Goal: Task Accomplishment & Management: Complete application form

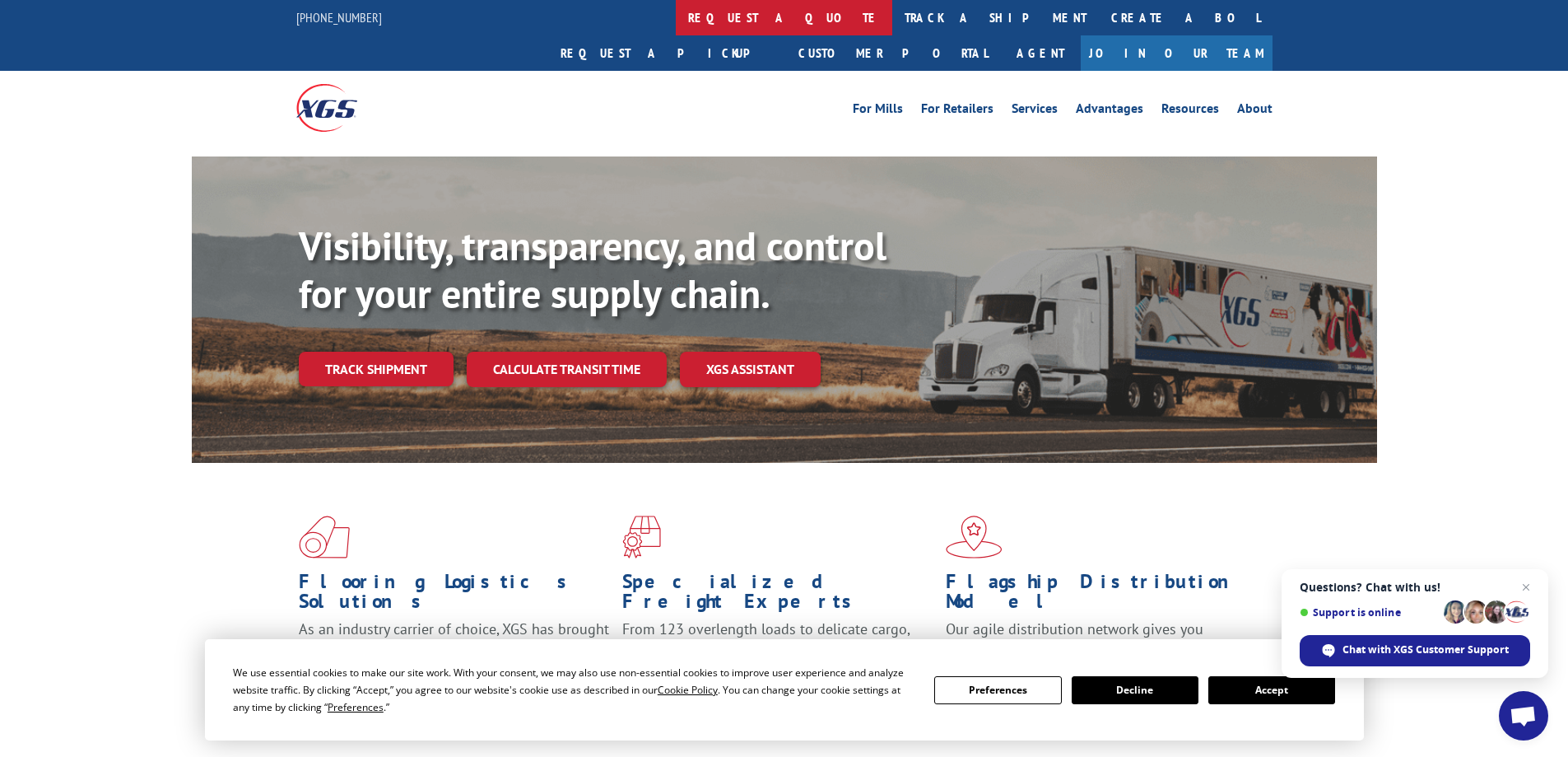
click at [676, 22] on link "request a quote" at bounding box center [784, 18] width 216 height 35
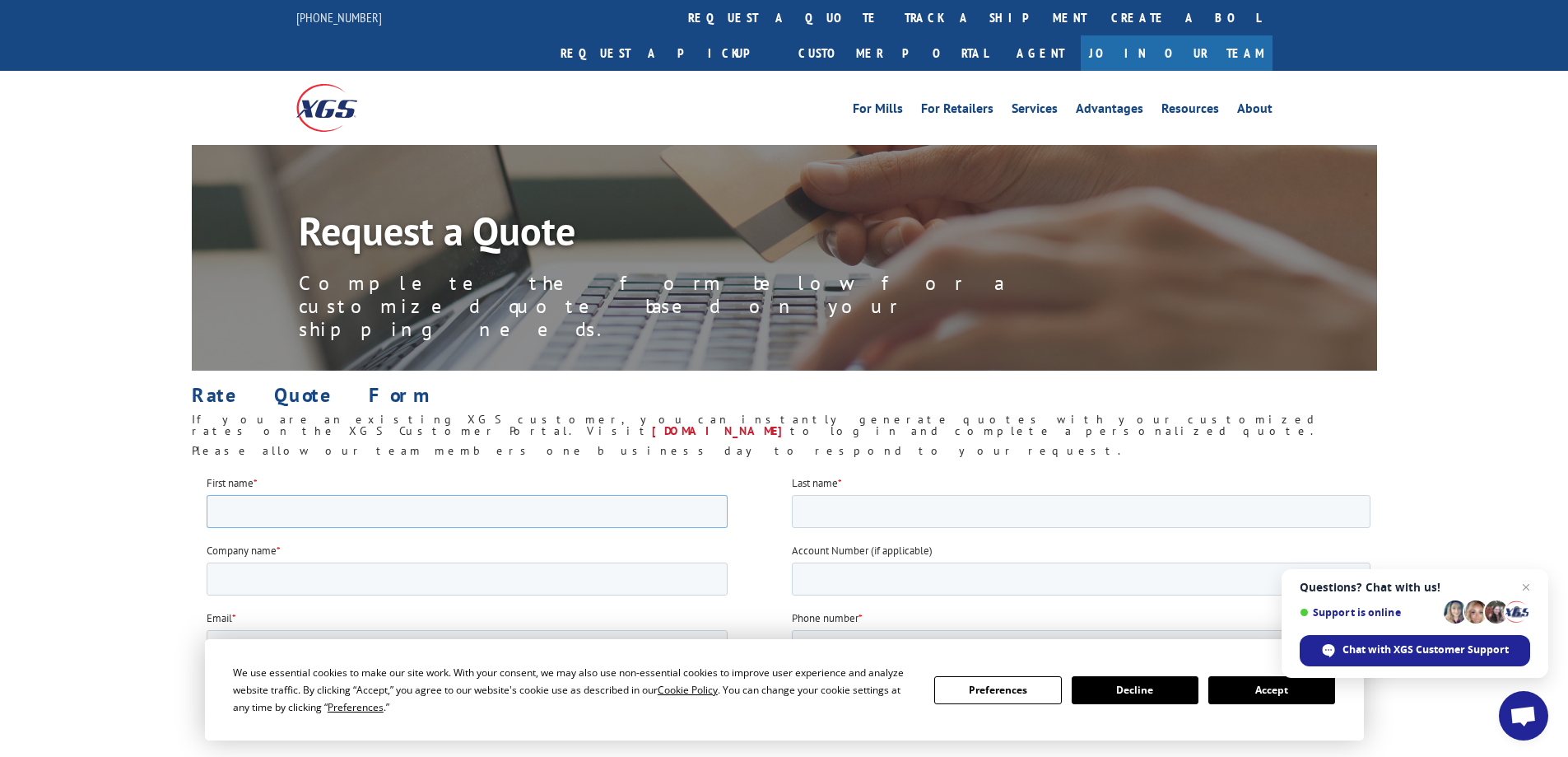
click at [466, 510] on input "First name *" at bounding box center [466, 510] width 521 height 33
type input "Tim"
type input "Ashburn"
type input "Hagopian World of Rugs"
type input "tima@originalhagopian.com"
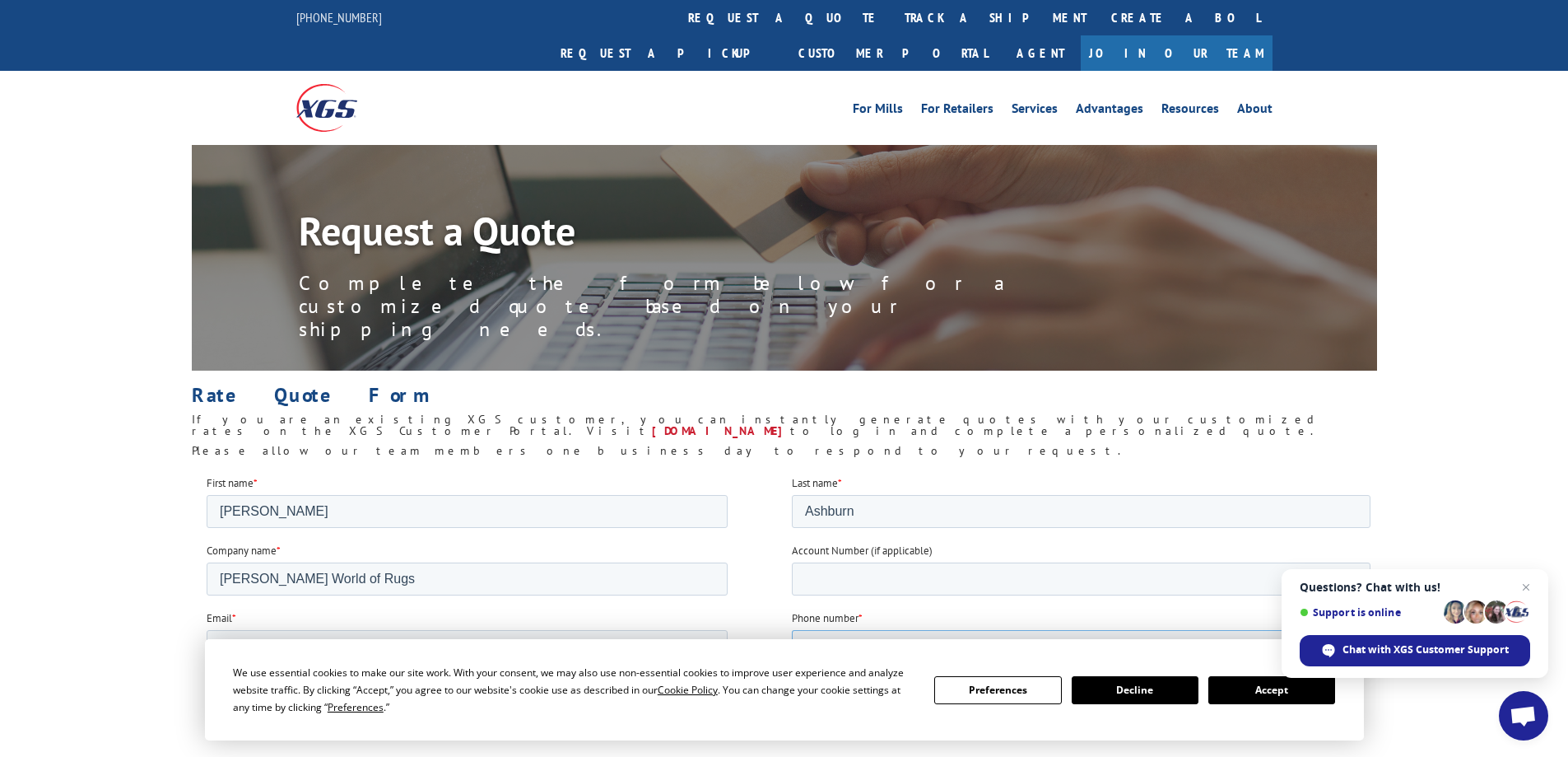
type input "2482912192"
type input "48237"
click at [864, 570] on input "Account Number (if applicable)" at bounding box center [1081, 577] width 579 height 33
type input "88046"
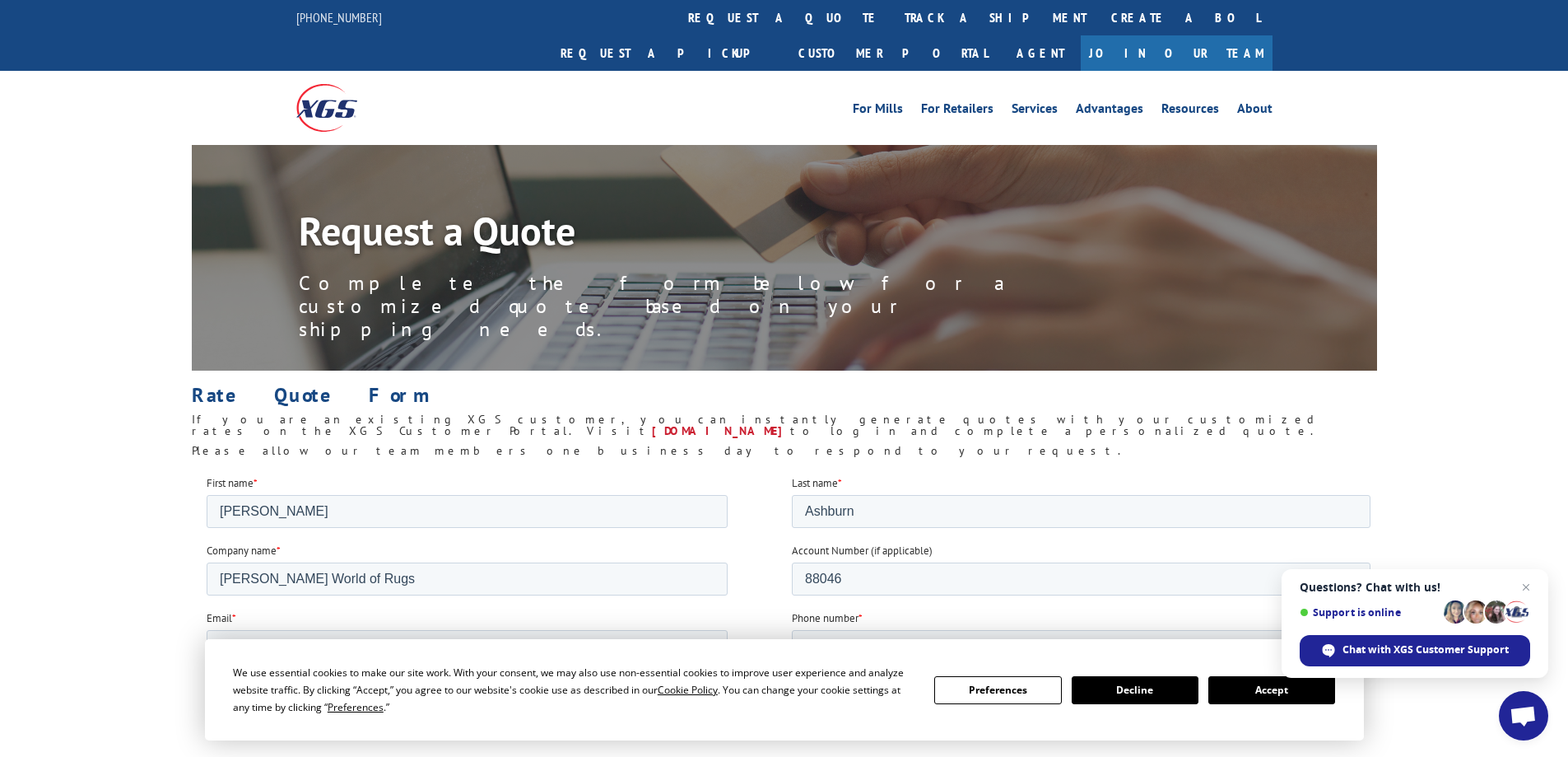
click at [1248, 692] on button "Accept" at bounding box center [1271, 690] width 127 height 28
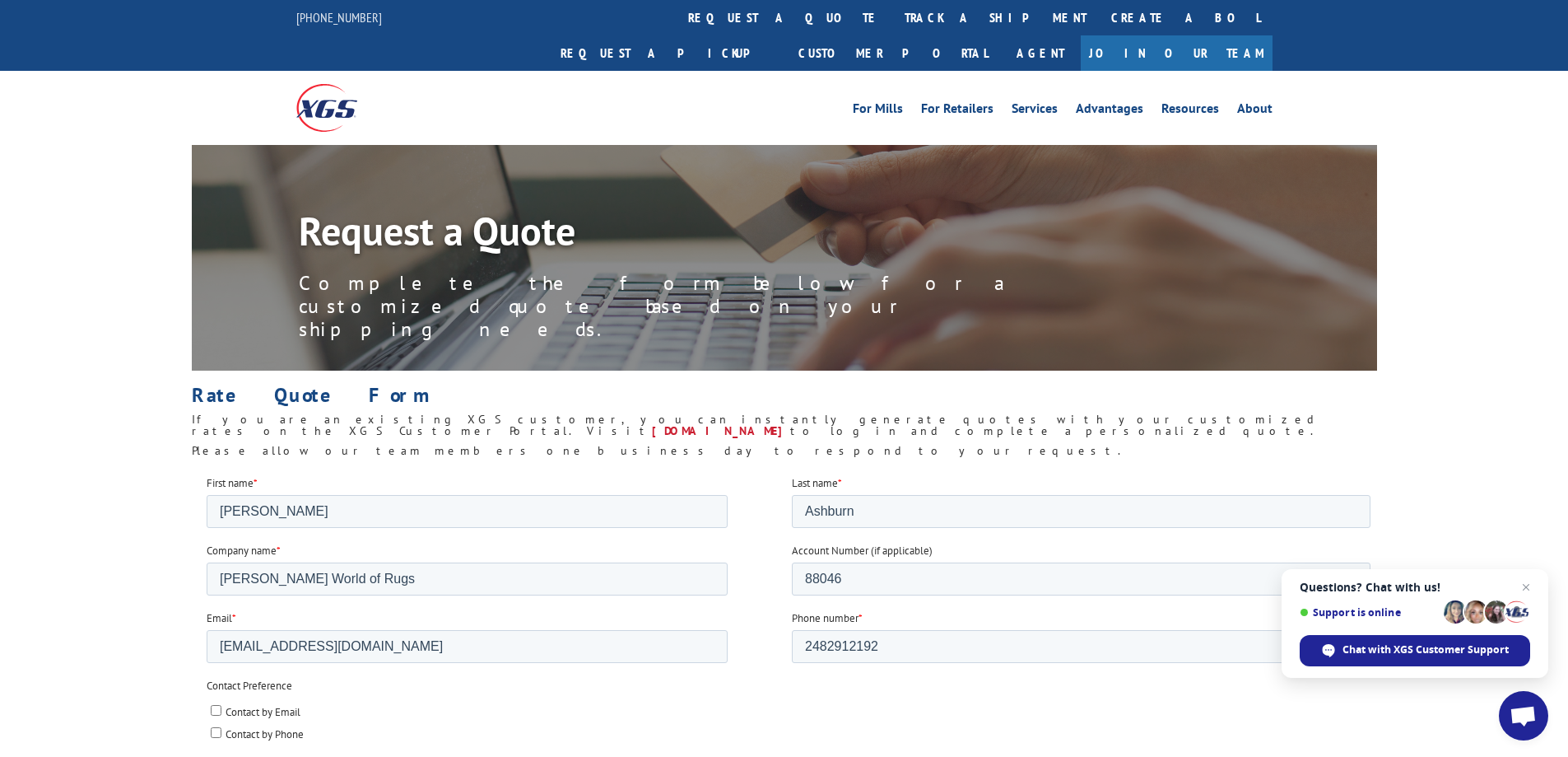
click at [212, 707] on input "Contact by Email" at bounding box center [215, 709] width 11 height 11
checkbox input "true"
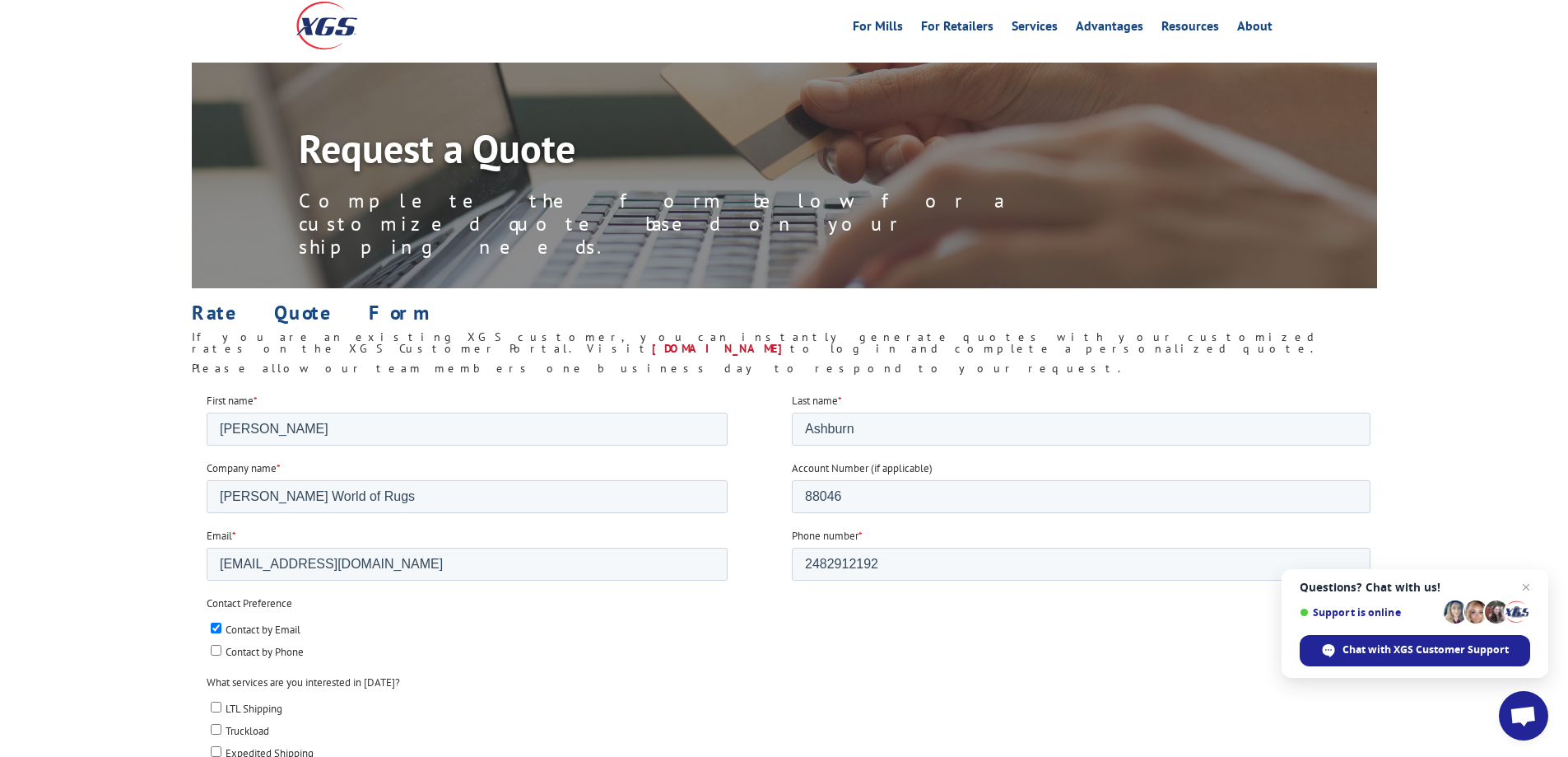
scroll to position [164, 0]
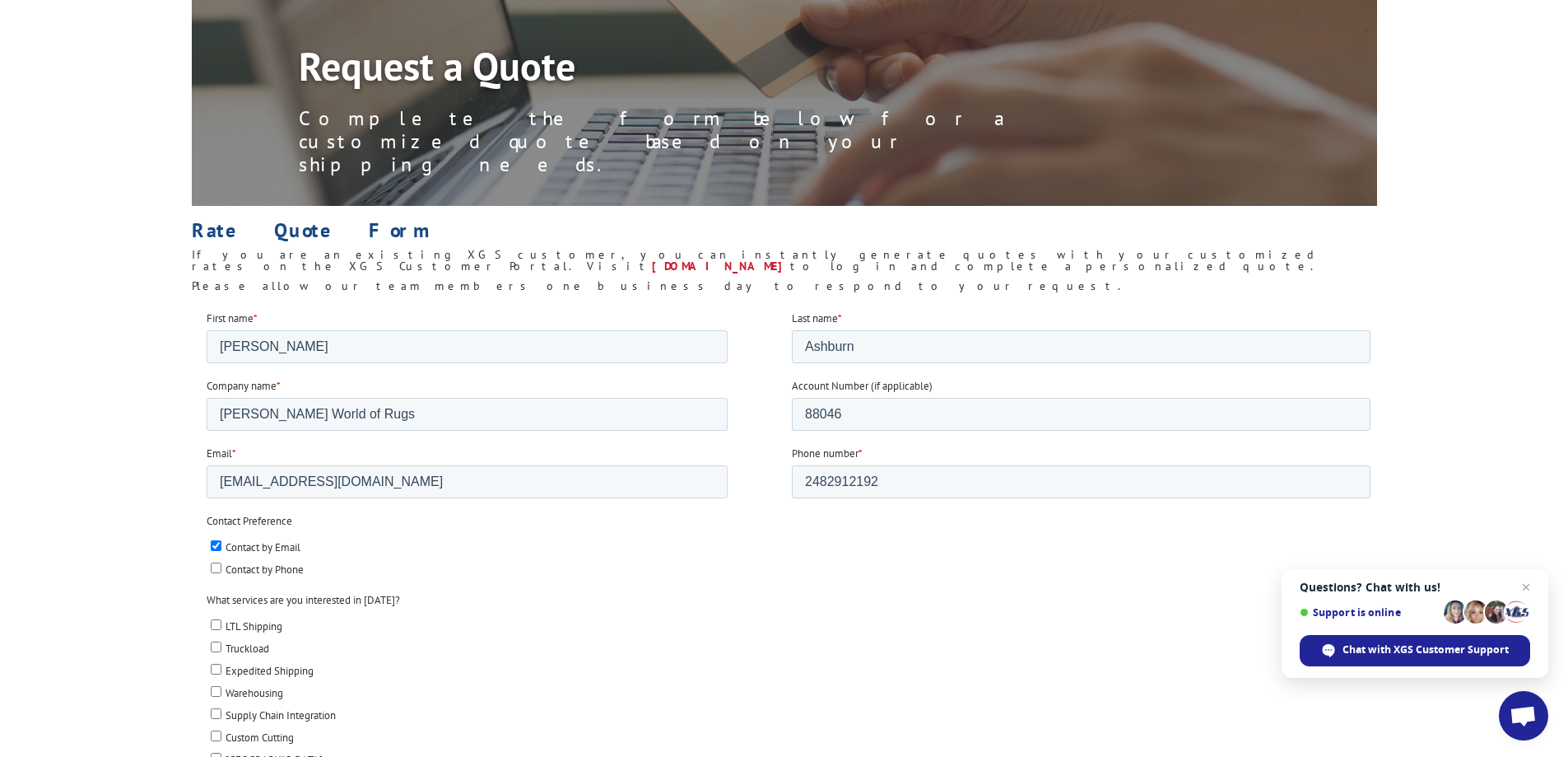
click at [217, 621] on input "LTL Shipping" at bounding box center [215, 624] width 11 height 11
checkbox input "true"
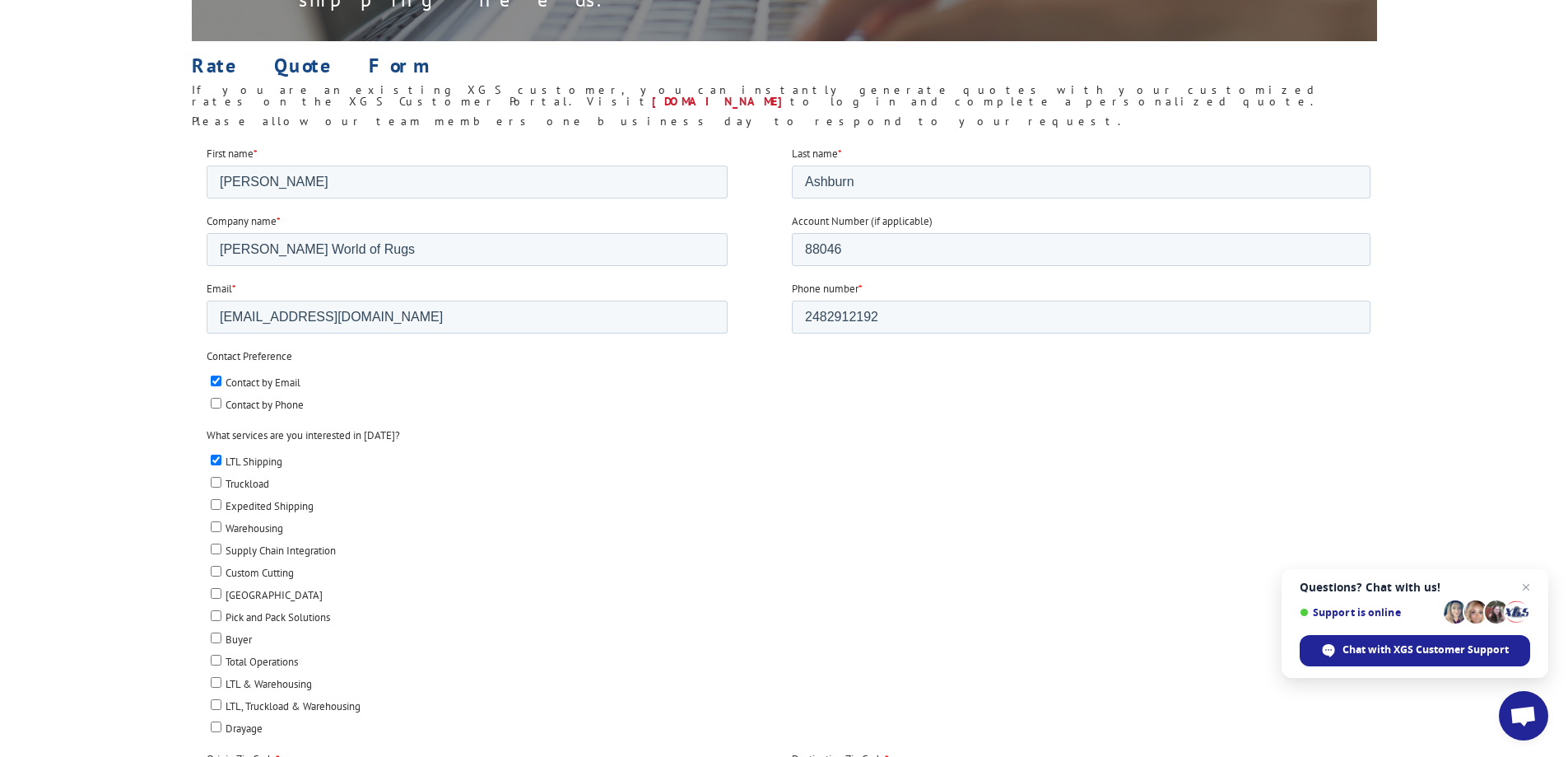
scroll to position [412, 0]
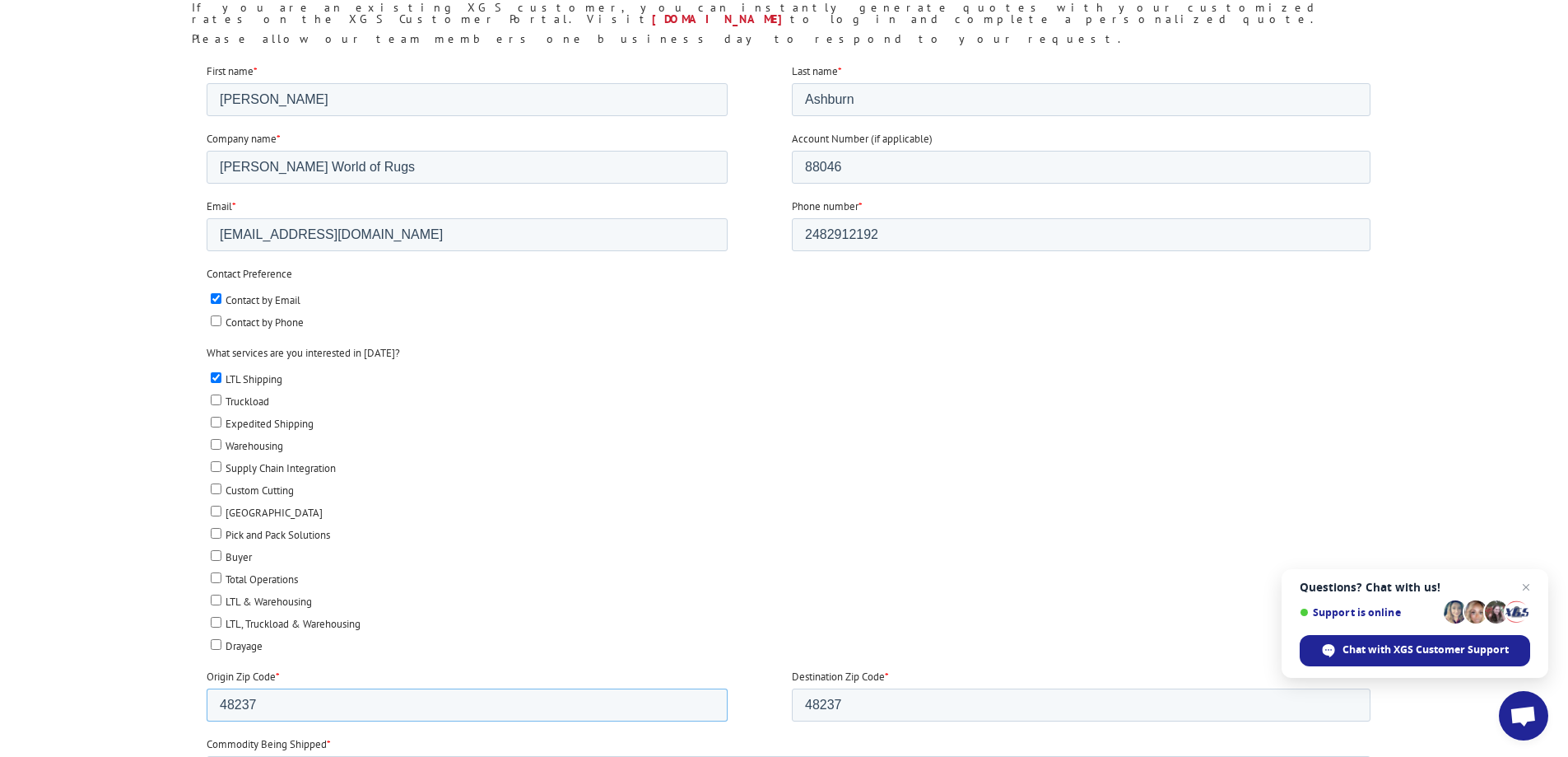
click at [367, 703] on input "48237" at bounding box center [466, 703] width 521 height 33
type input "4"
type input "30755"
click at [1525, 583] on span "Close chat" at bounding box center [1526, 587] width 21 height 21
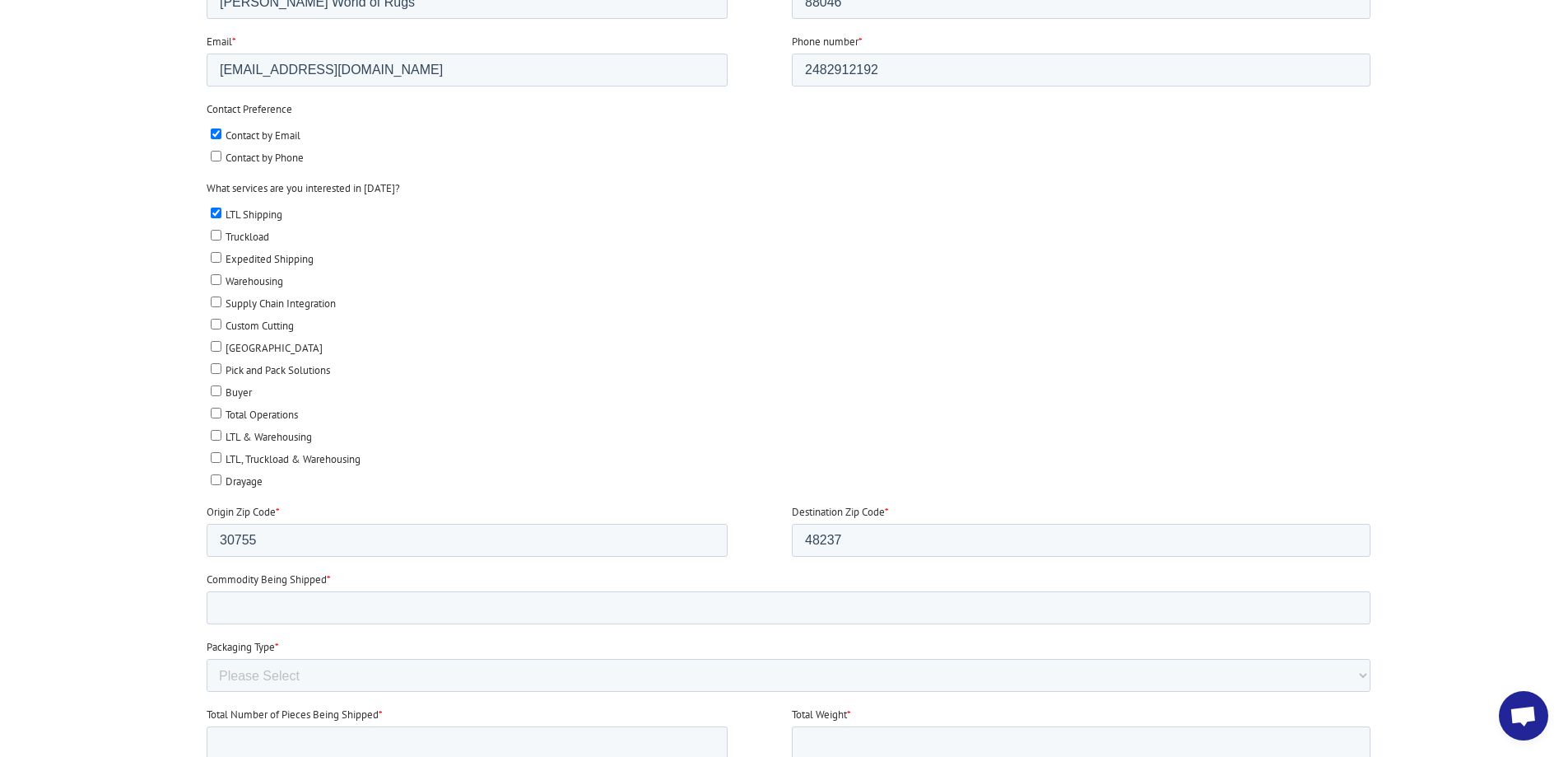
scroll to position [659, 0]
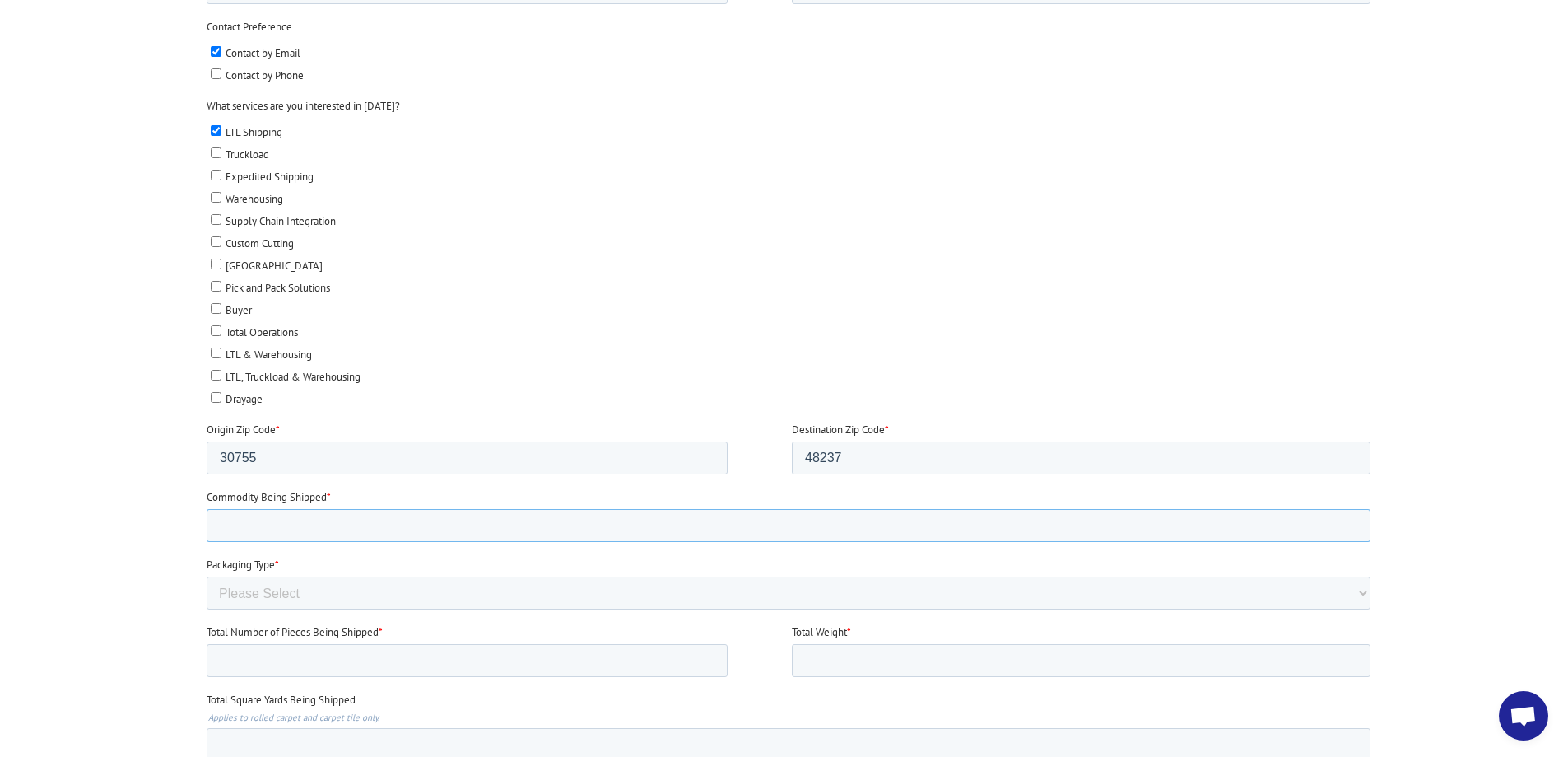
click at [306, 525] on input "Commodity Being Shipped *" at bounding box center [787, 525] width 1164 height 33
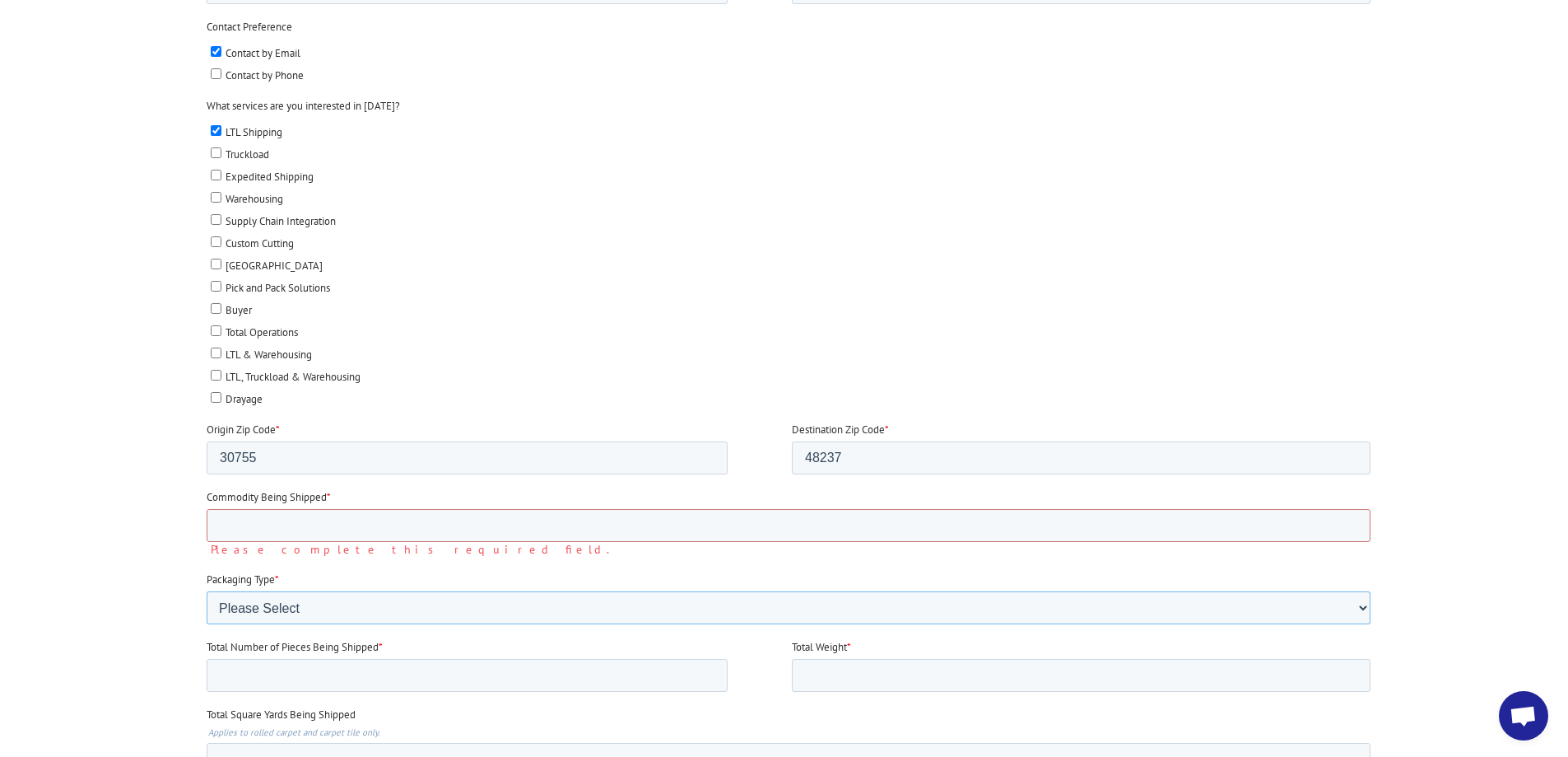
click at [1361, 592] on select "Please Select Rolled Goods Palletized" at bounding box center [787, 607] width 1164 height 33
select select "Rolled Carpet"
click at [206, 624] on select "Please Select Rolled Goods Palletized" at bounding box center [787, 607] width 1164 height 33
click at [406, 673] on input "Total Number of Pieces Being Shipped *" at bounding box center [466, 675] width 521 height 33
type input "20"
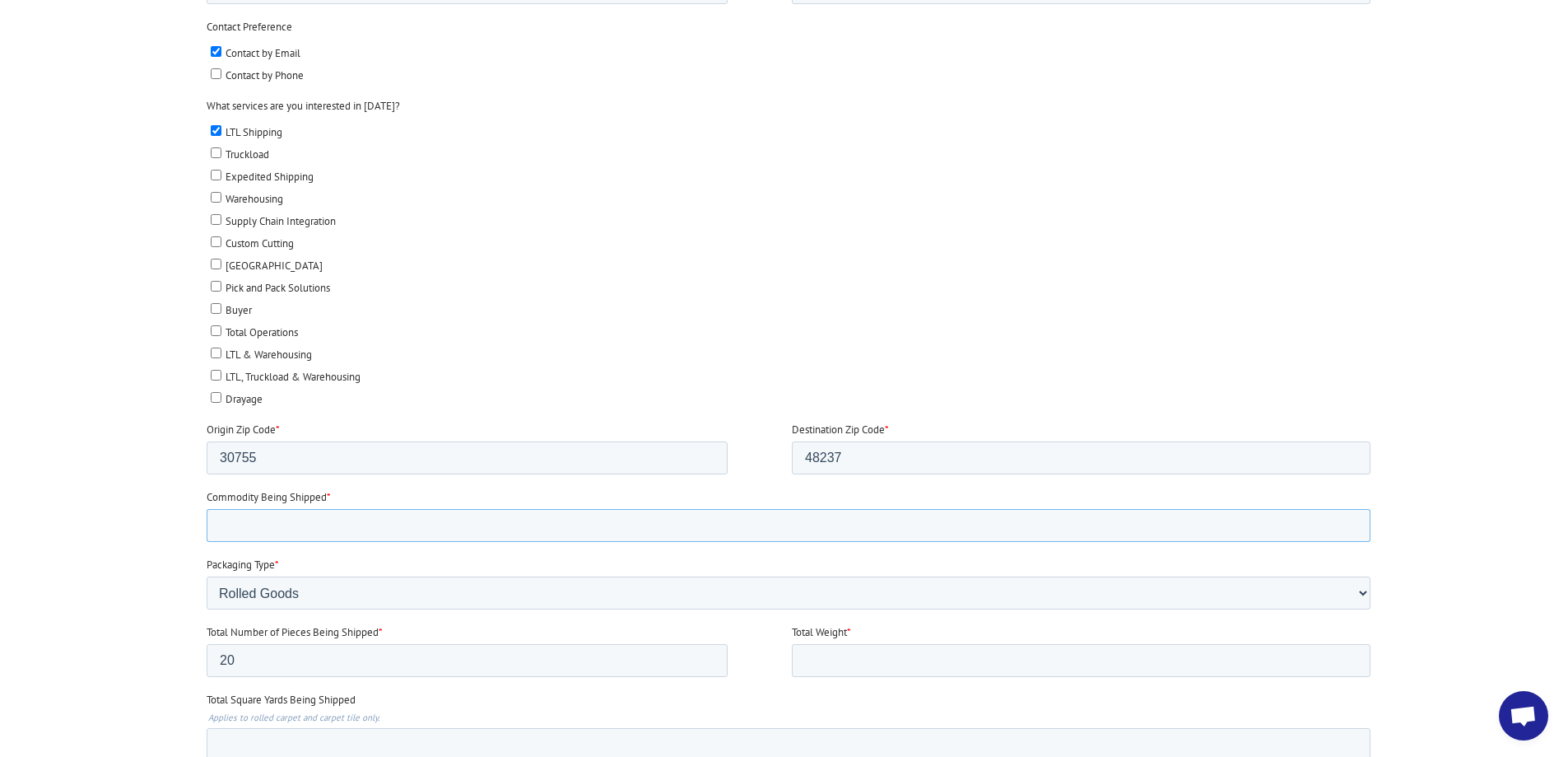
click at [447, 520] on input "Commodity Being Shipped *" at bounding box center [787, 525] width 1164 height 33
type input "Indoor / Outdoor"
click at [381, 748] on input "Total Square Yards Being Shipped" at bounding box center [787, 744] width 1164 height 33
click at [239, 744] on input "Total Square Yards Being Shipped" at bounding box center [787, 744] width 1164 height 33
type input "1600"
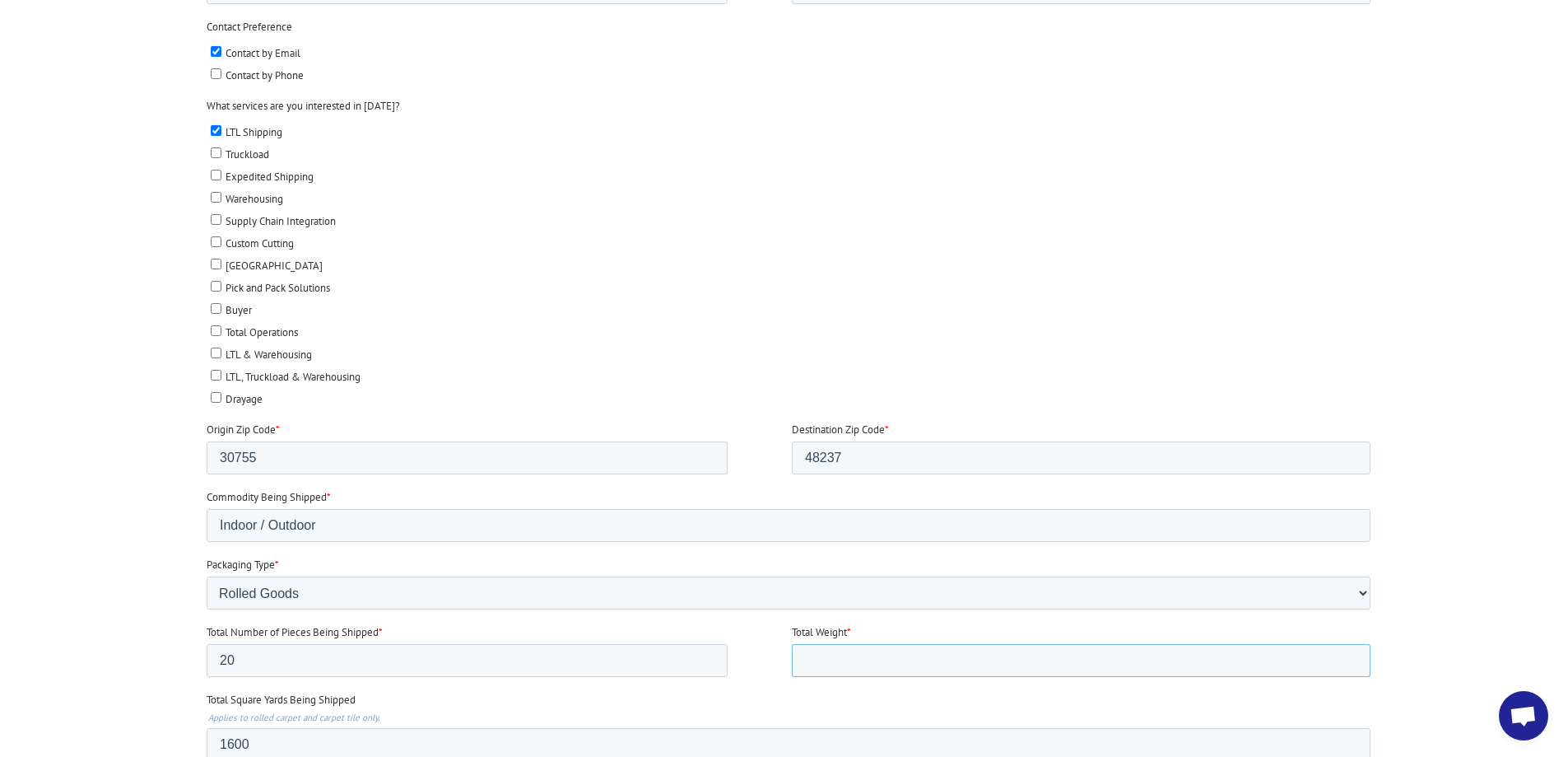
click at [856, 656] on input "Total Weight *" at bounding box center [1081, 660] width 579 height 33
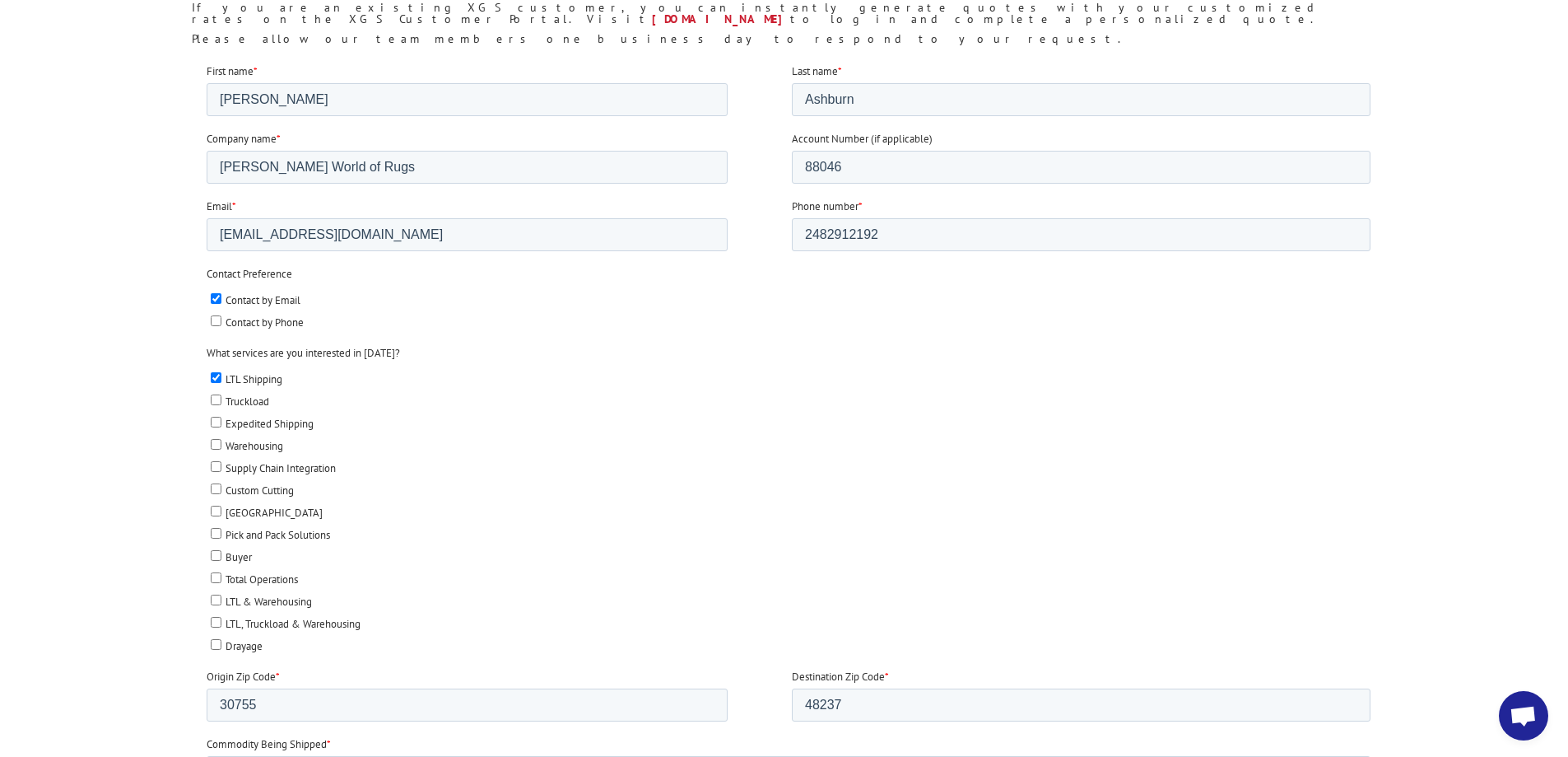
scroll to position [0, 0]
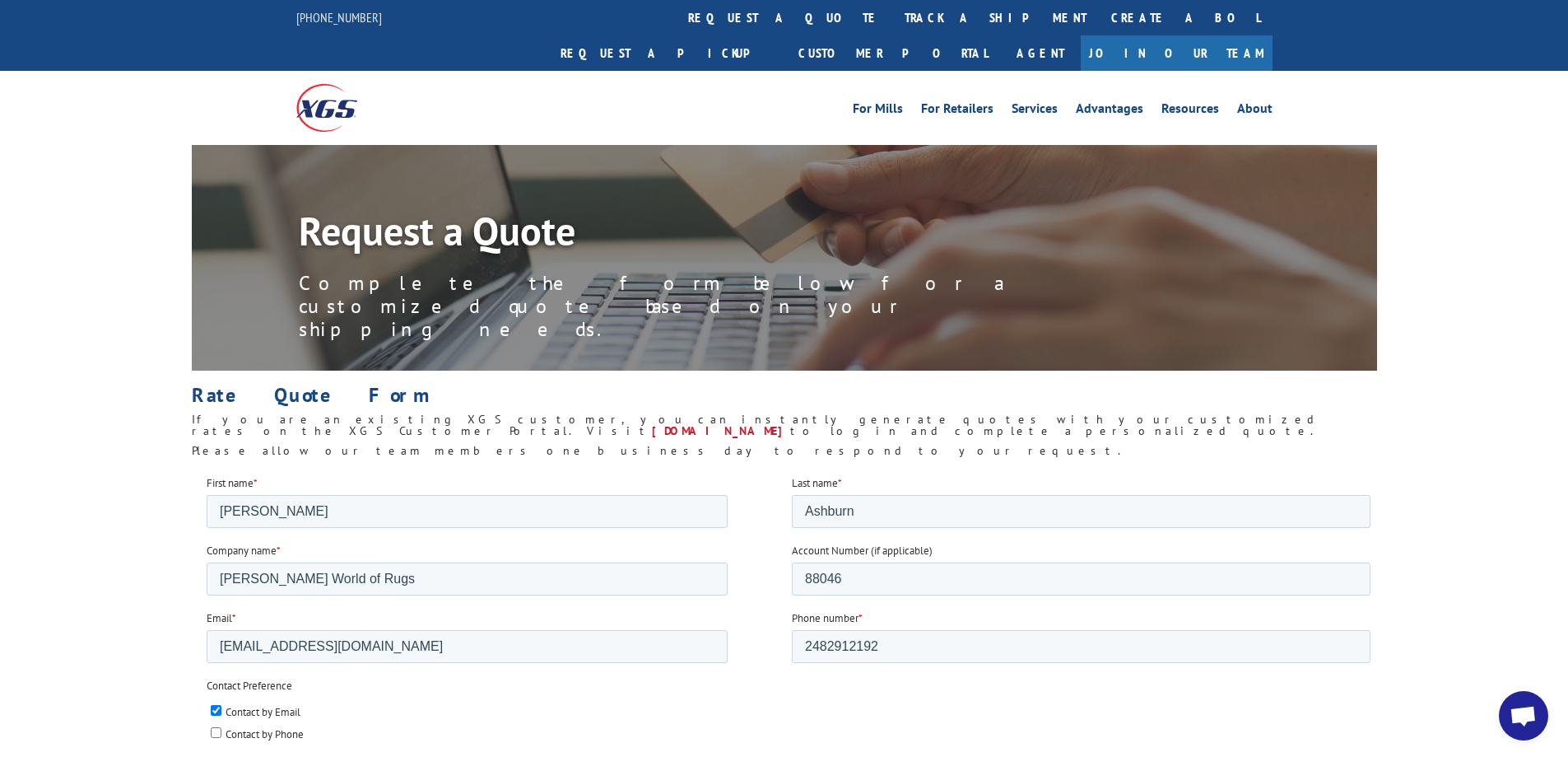
type input "3080"
click at [290, 516] on input "Tim" at bounding box center [466, 510] width 521 height 33
click at [491, 505] on input "Tim" at bounding box center [466, 510] width 521 height 33
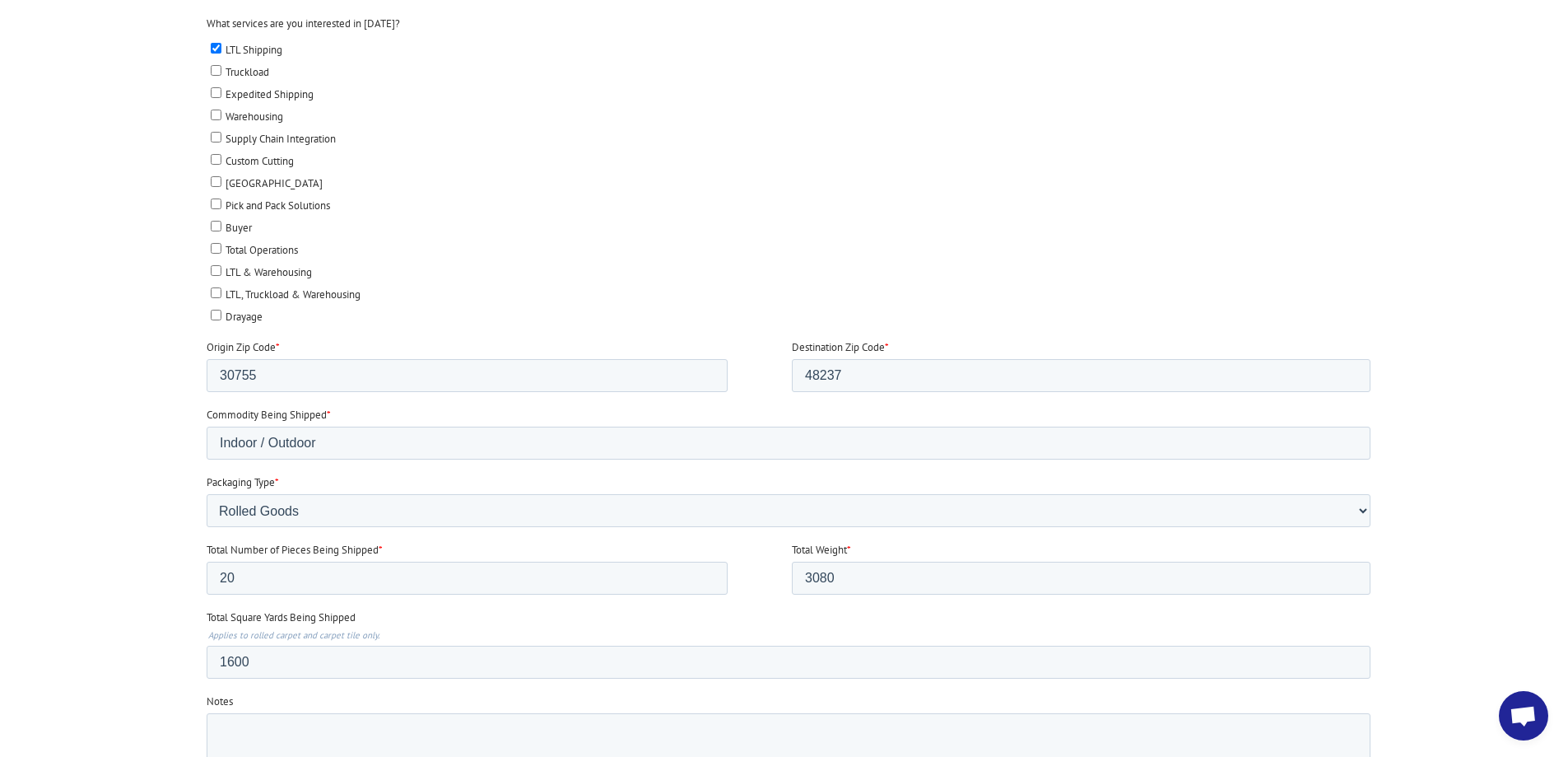
scroll to position [823, 0]
